Goal: Task Accomplishment & Management: Use online tool/utility

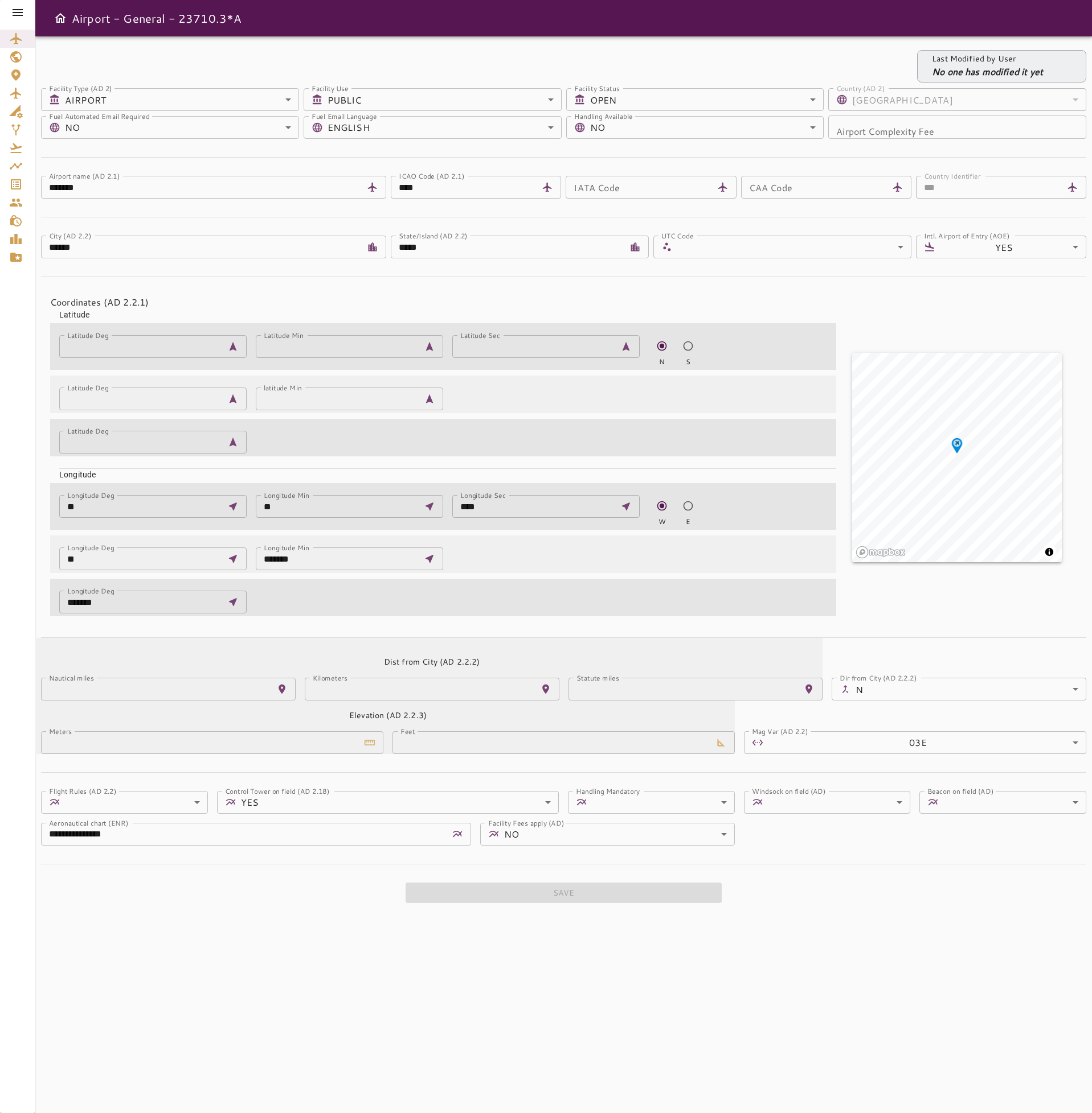
click at [20, 12] on icon at bounding box center [18, 12] width 11 height 7
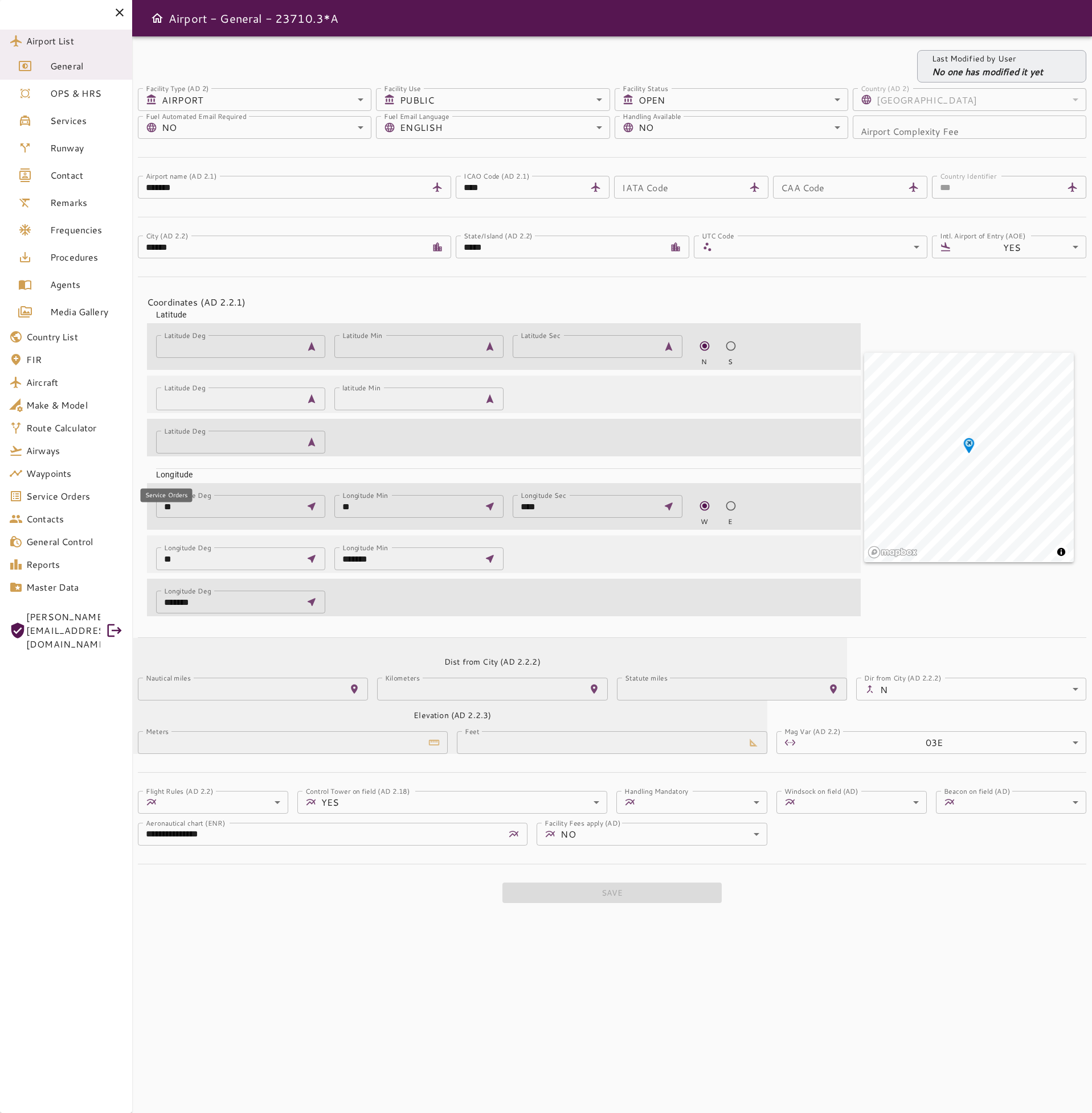
click at [86, 496] on span "Service Orders" at bounding box center [74, 497] width 97 height 14
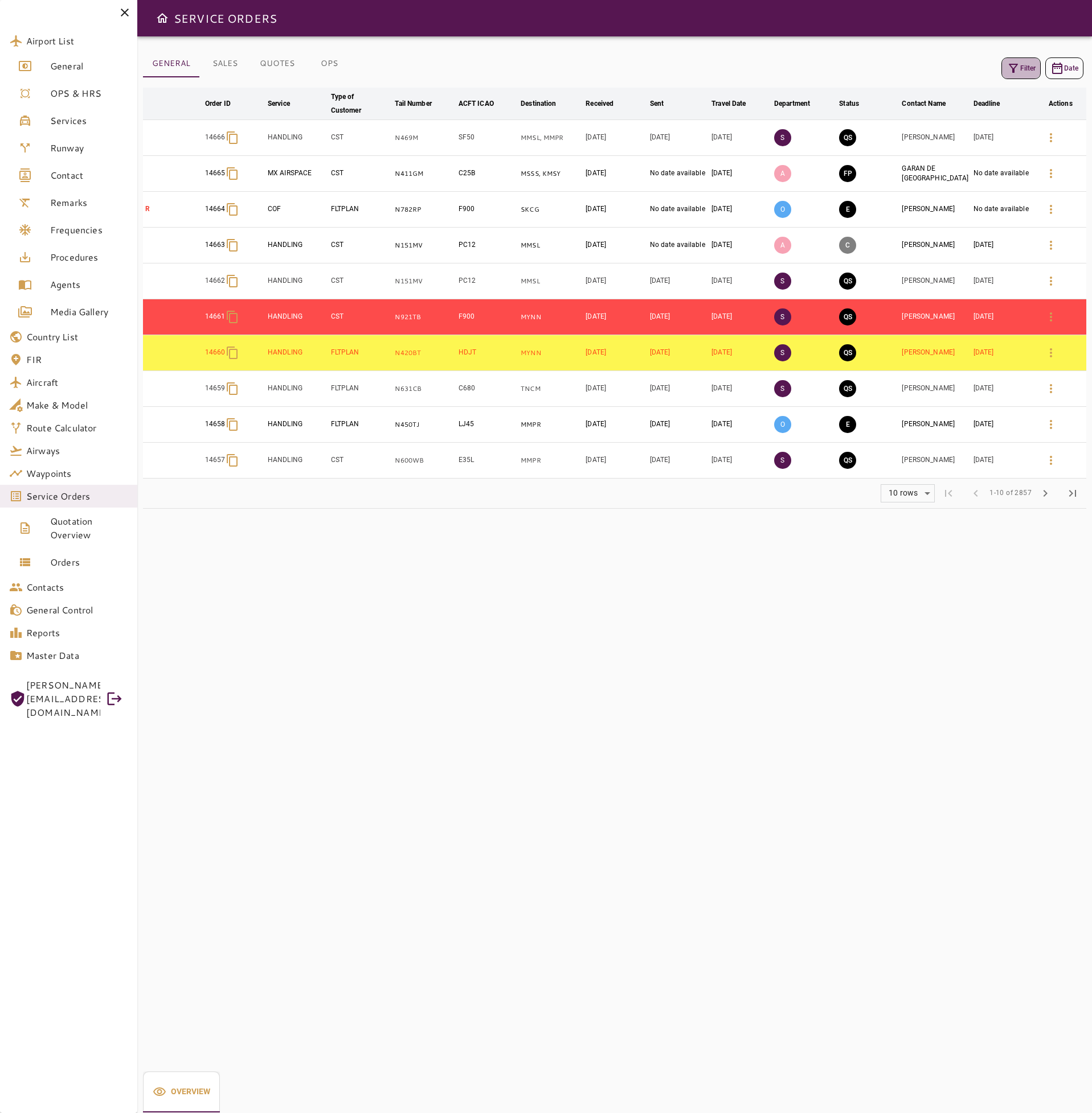
click at [1015, 63] on icon "button" at bounding box center [1013, 68] width 14 height 14
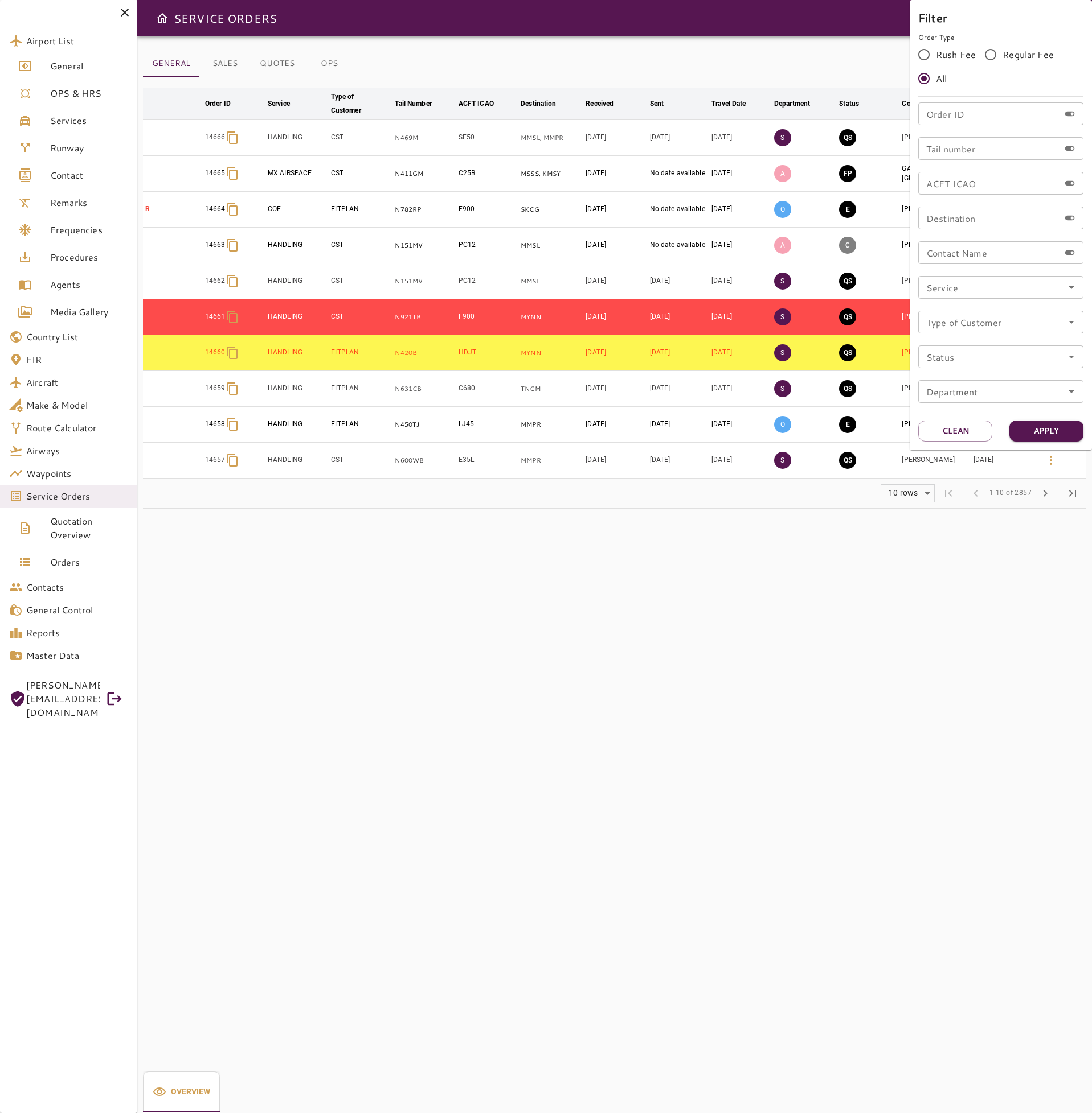
click at [1060, 287] on input "Service" at bounding box center [1000, 288] width 158 height 16
click at [969, 347] on li "BOE" at bounding box center [1000, 340] width 165 height 20
type input "***"
click at [1059, 430] on button "Apply" at bounding box center [1046, 431] width 74 height 21
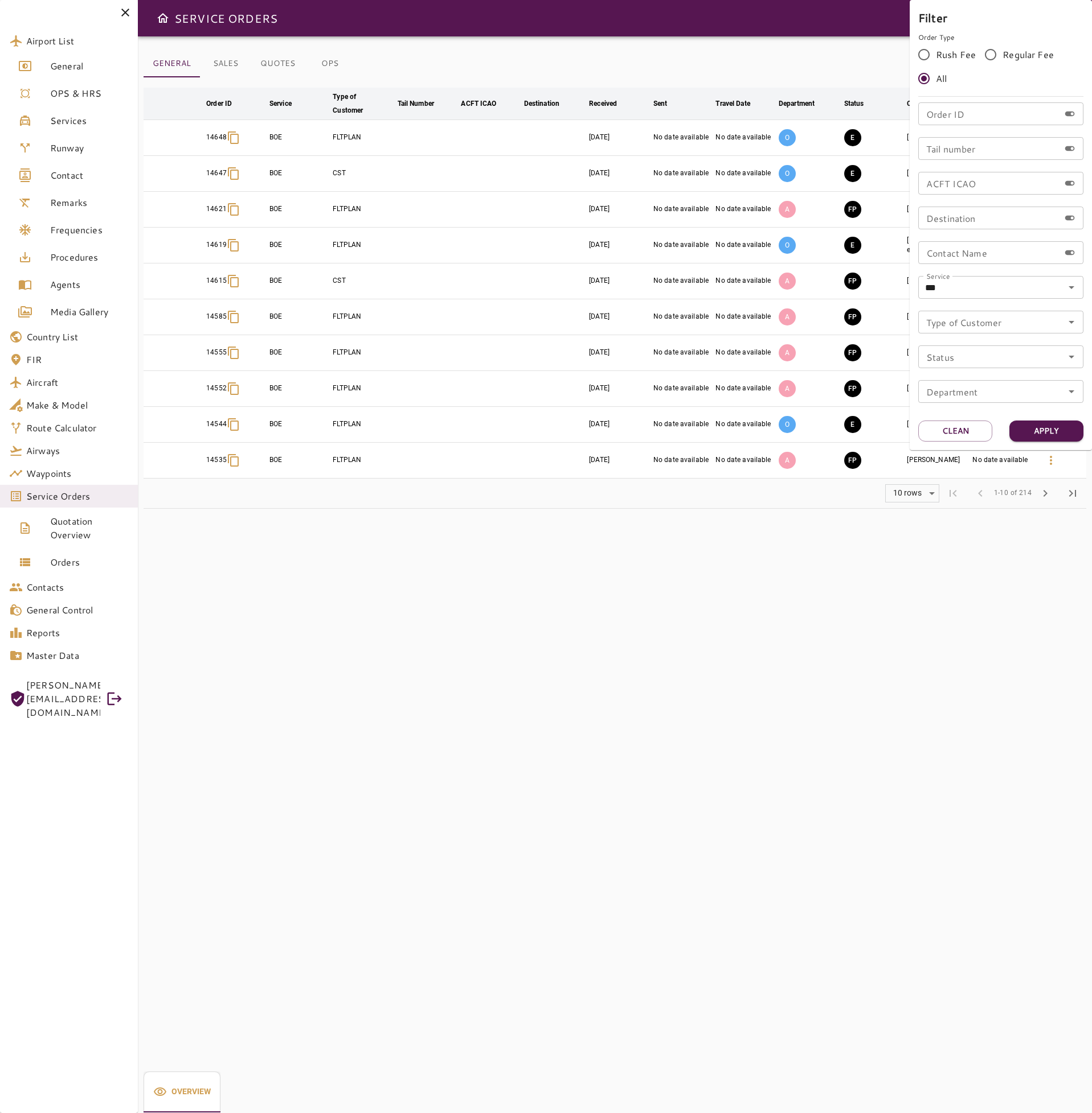
click at [518, 585] on div at bounding box center [546, 556] width 1092 height 1113
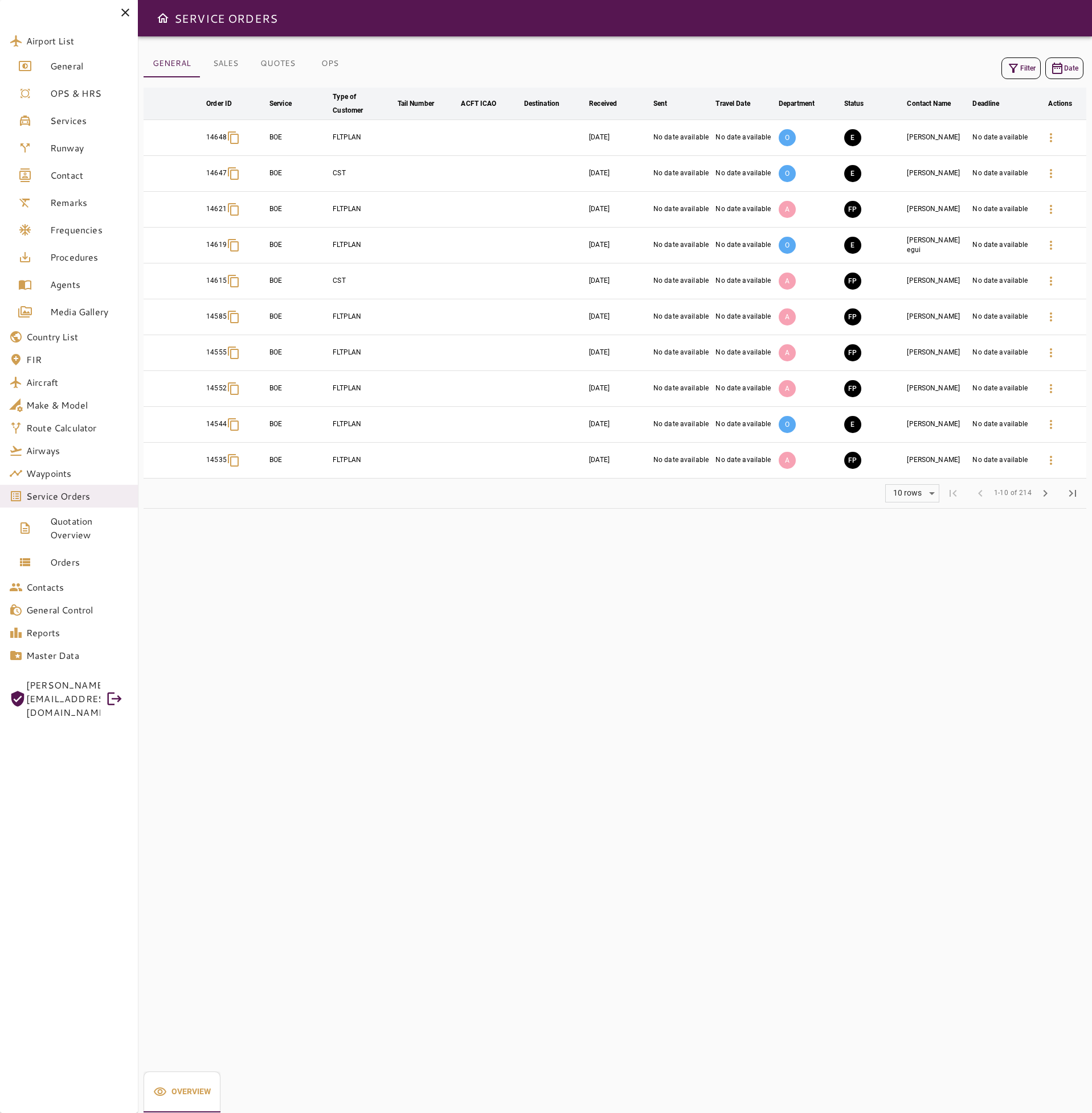
click at [1013, 72] on icon "button" at bounding box center [1012, 67] width 9 height 9
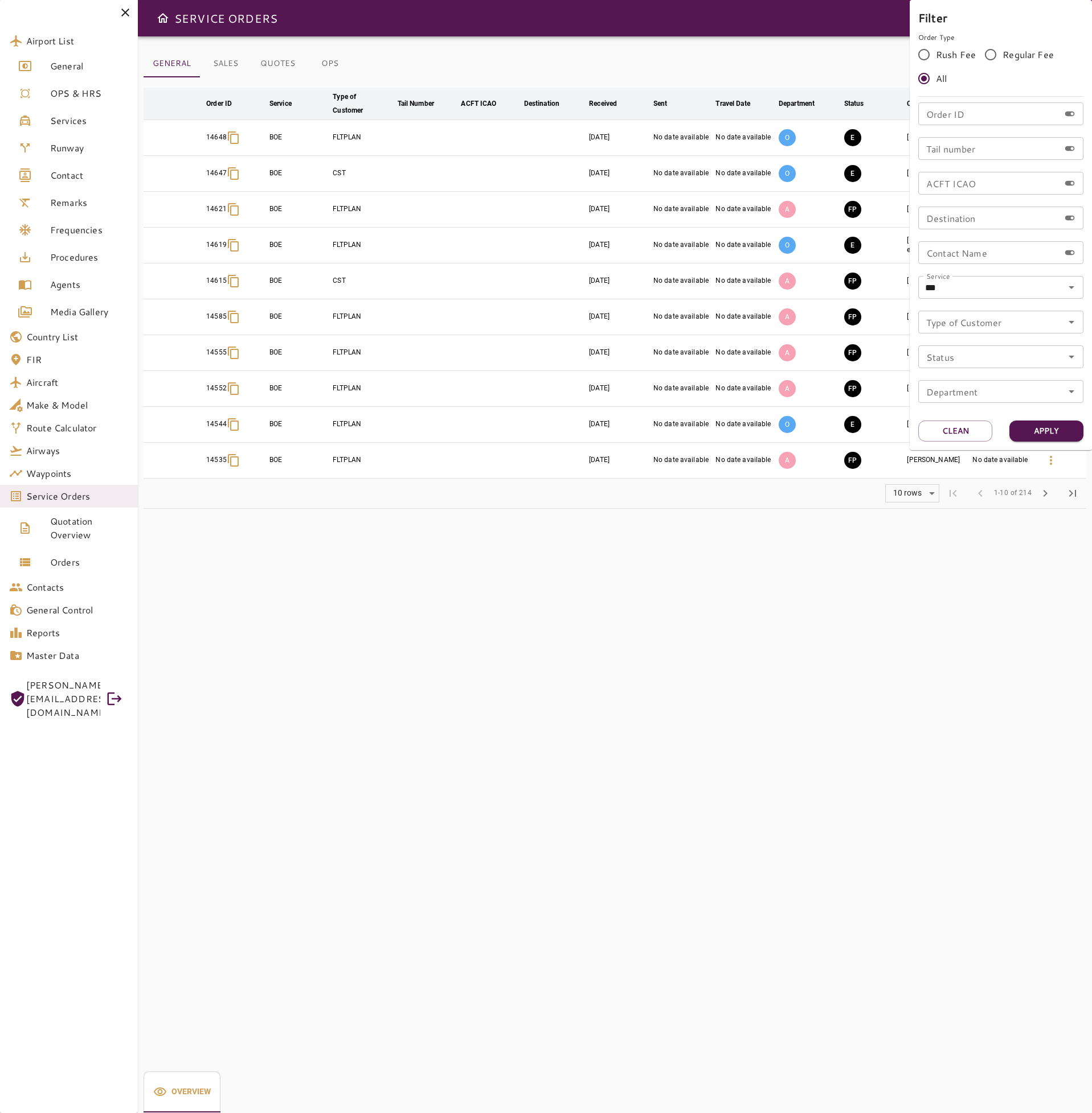
click at [906, 619] on div at bounding box center [546, 556] width 1092 height 1113
